Goal: Find specific page/section: Find specific page/section

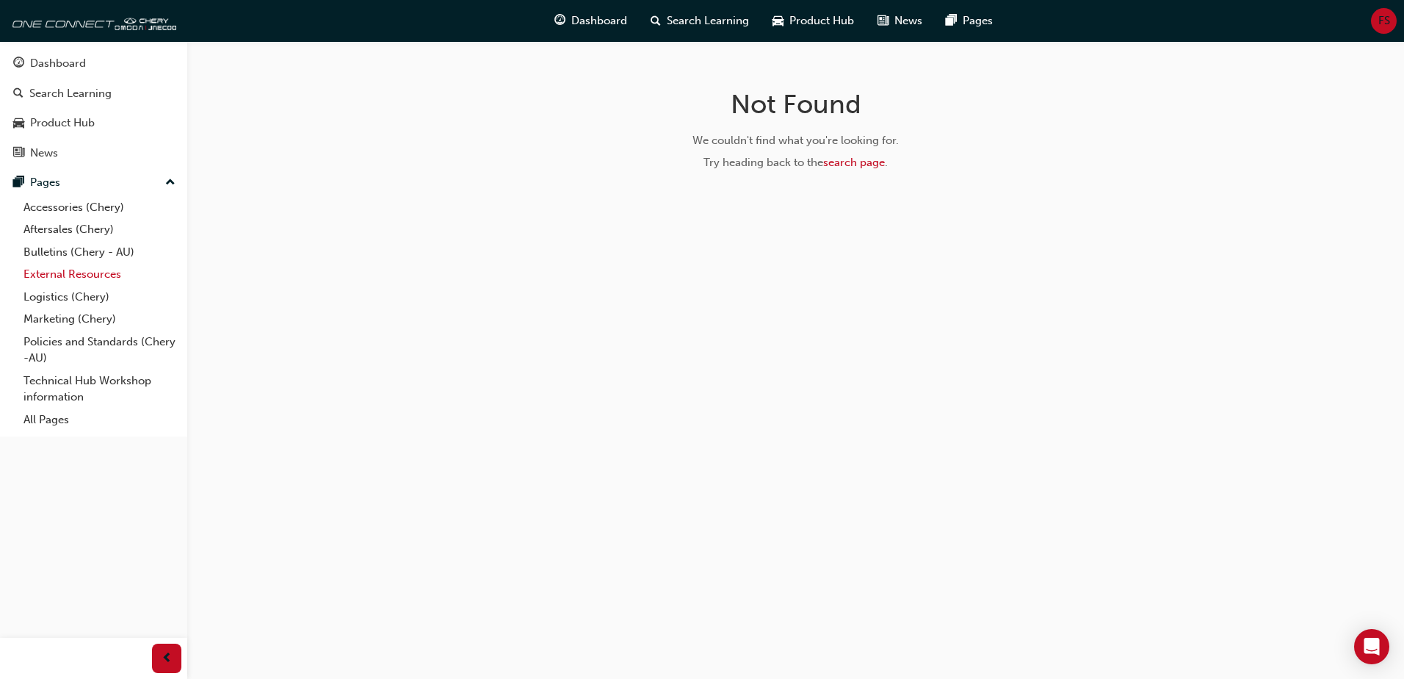
click at [50, 266] on link "External Resources" at bounding box center [100, 274] width 164 height 23
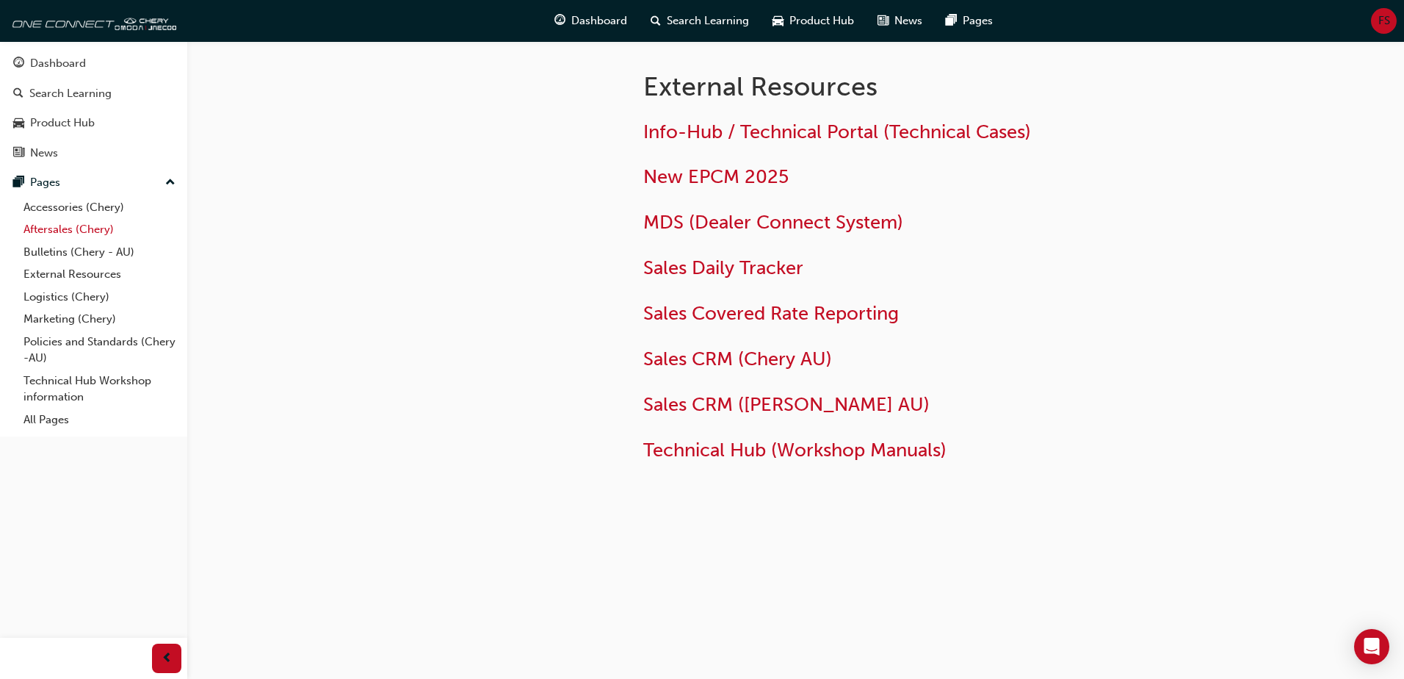
click at [57, 221] on link "Aftersales (Chery)" at bounding box center [100, 229] width 164 height 23
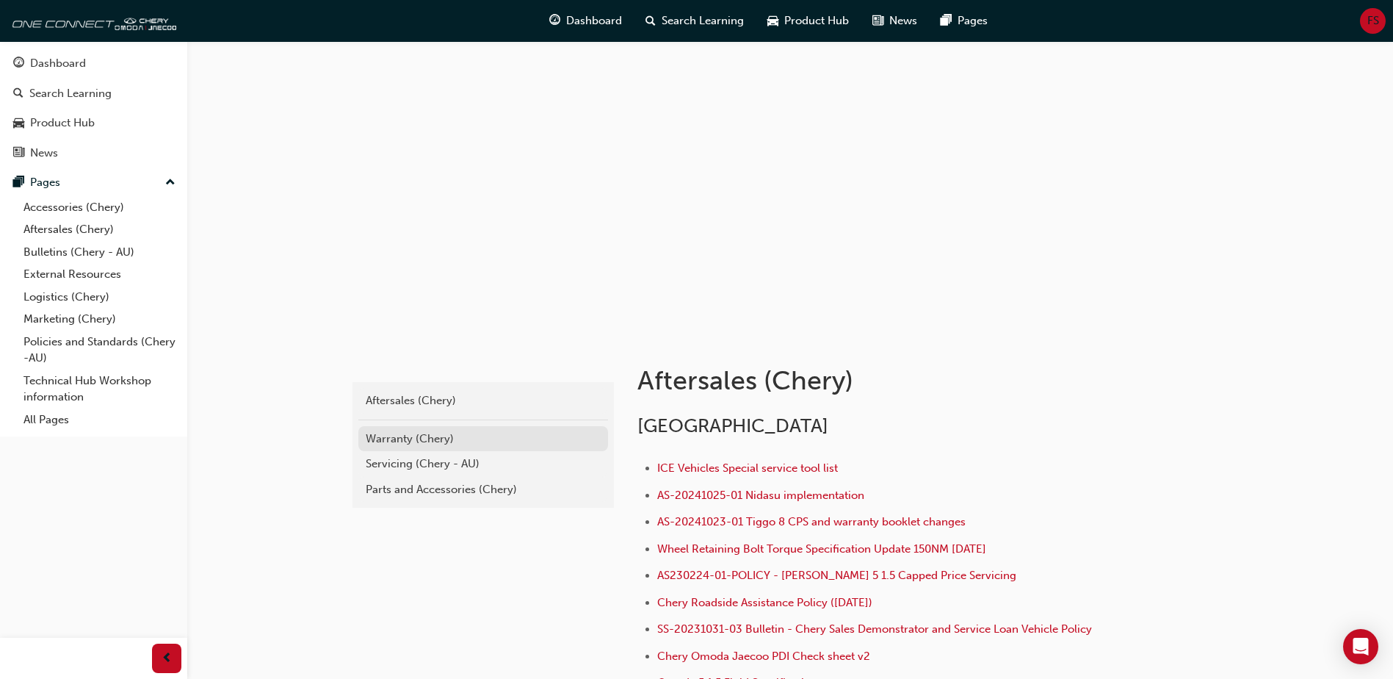
click at [397, 442] on div "Warranty (Chery)" at bounding box center [483, 438] width 235 height 17
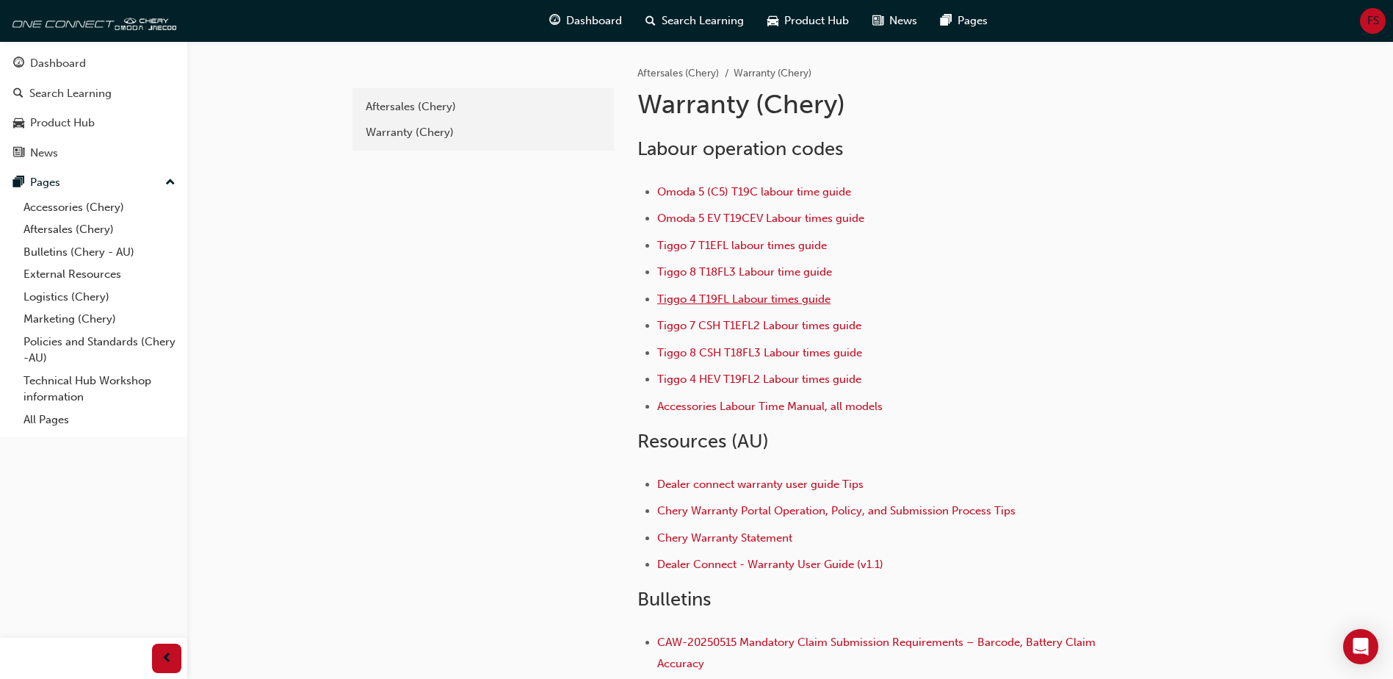
click at [726, 300] on span "Tiggo 4 T19FL Labour times guide" at bounding box center [743, 298] width 173 height 13
